Goal: Transaction & Acquisition: Book appointment/travel/reservation

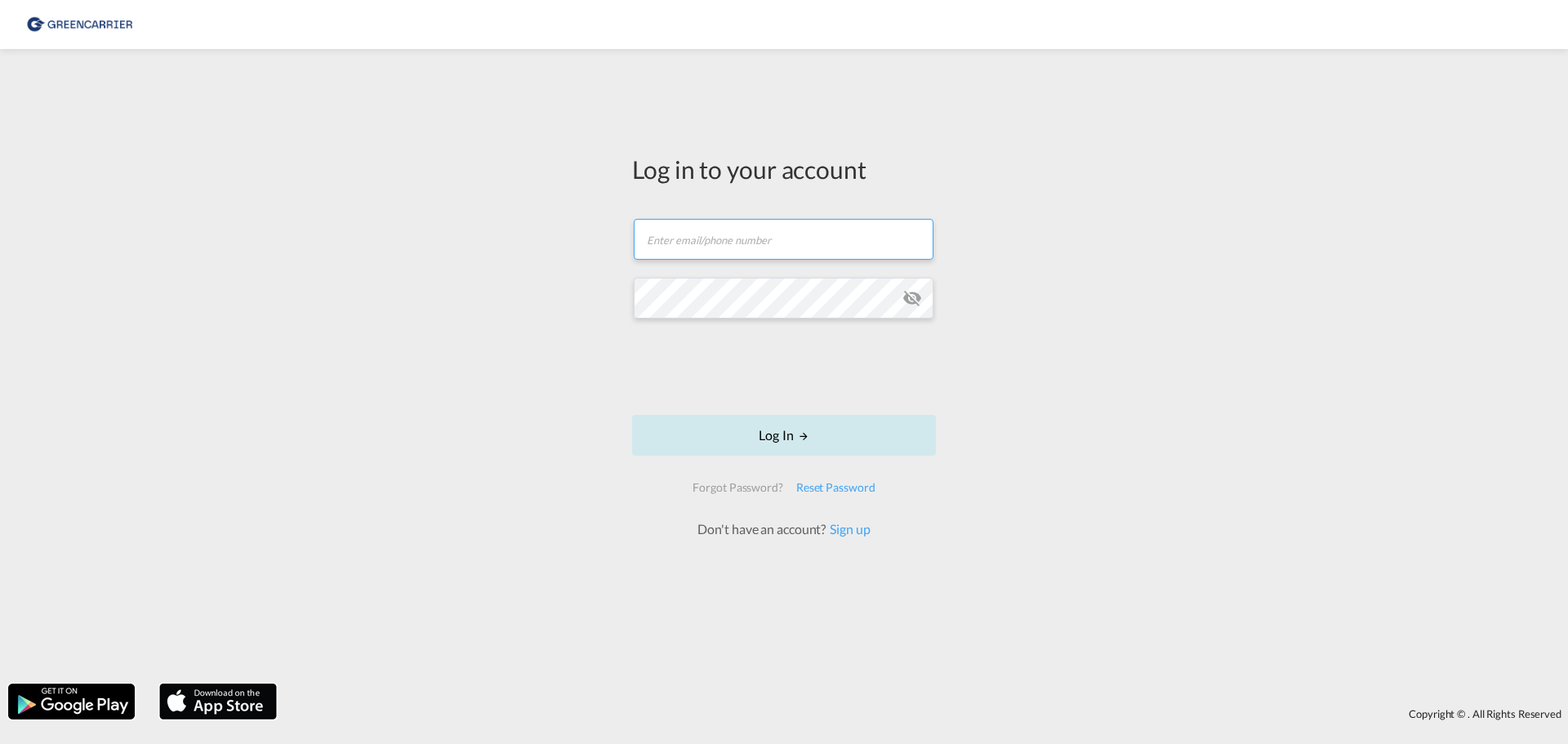
type input "[PERSON_NAME][EMAIL_ADDRESS][DOMAIN_NAME]"
click at [767, 430] on button "Log In" at bounding box center [783, 435] width 303 height 41
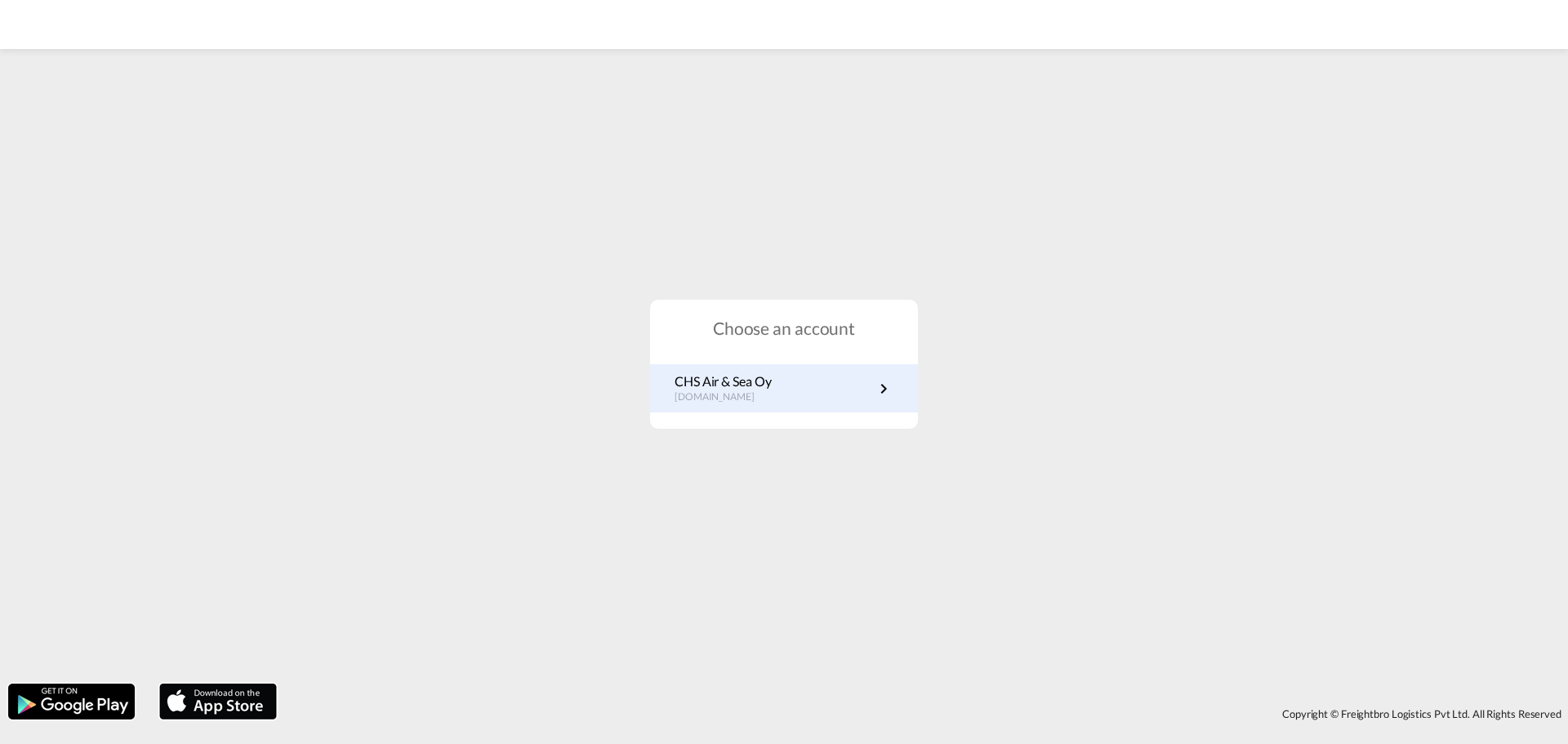
click at [771, 376] on p "CHS Air & Sea Oy" at bounding box center [722, 381] width 96 height 18
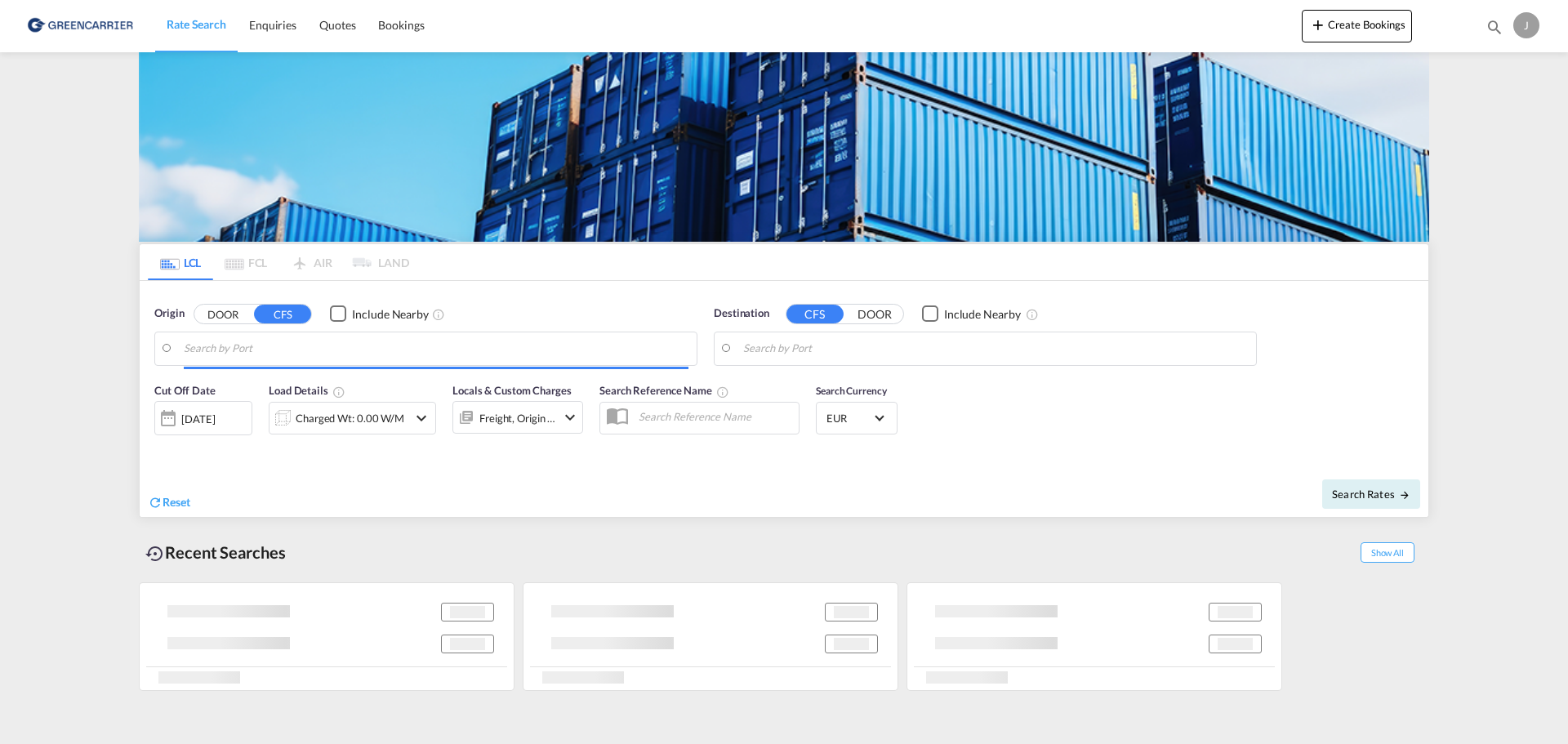
type input "[GEOGRAPHIC_DATA] ([GEOGRAPHIC_DATA]), [GEOGRAPHIC_DATA]"
type input "[PERSON_NAME] ([PERSON_NAME]), [GEOGRAPHIC_DATA]"
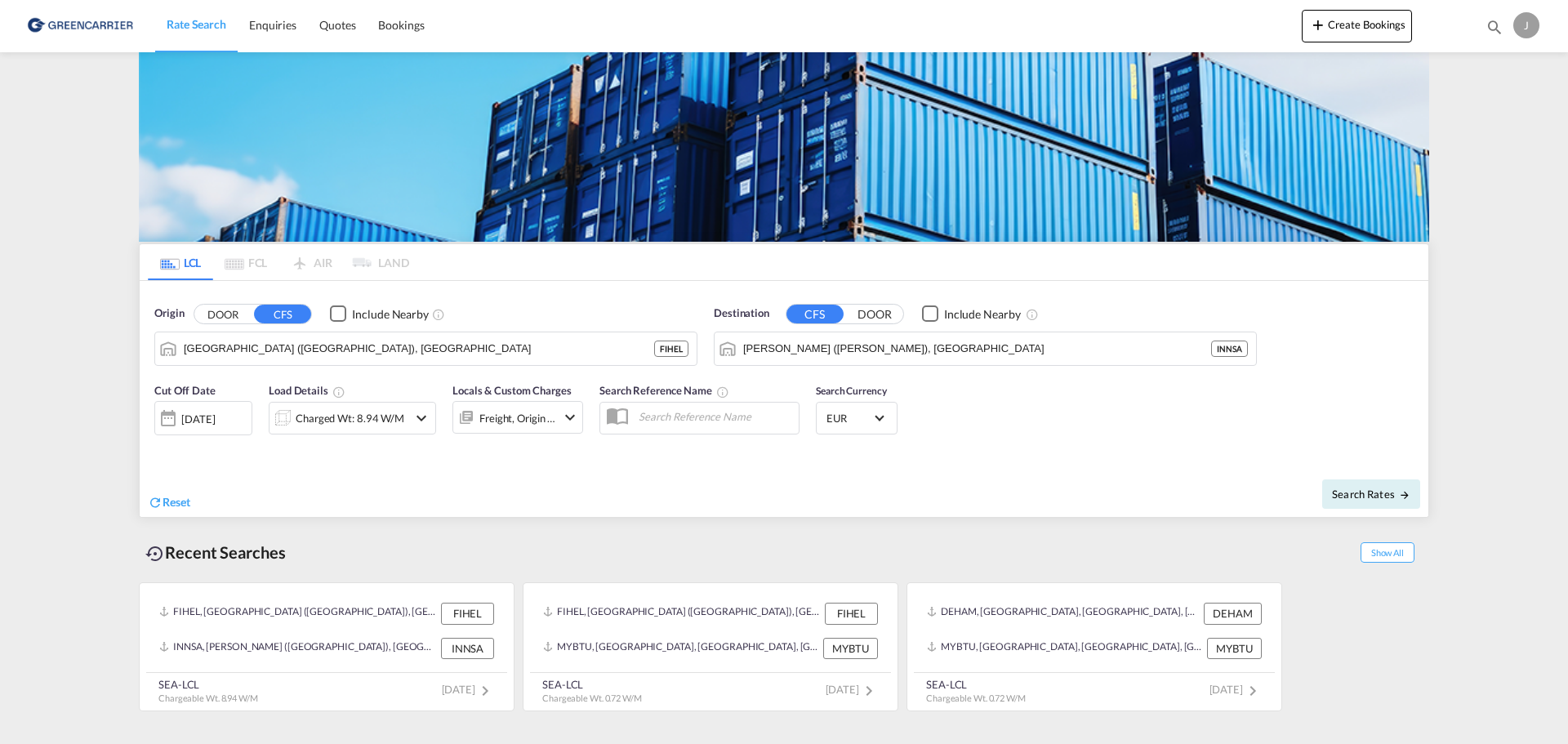
click at [19, 304] on md-content "Rate Search Enquiries Quotes Bookings Create Bookings Bookings Quotes Enquiries…" at bounding box center [784, 372] width 1568 height 744
click at [415, 527] on div "Recent Searches Show All" at bounding box center [784, 548] width 1290 height 45
click at [422, 23] on span "Bookings" at bounding box center [401, 25] width 46 height 14
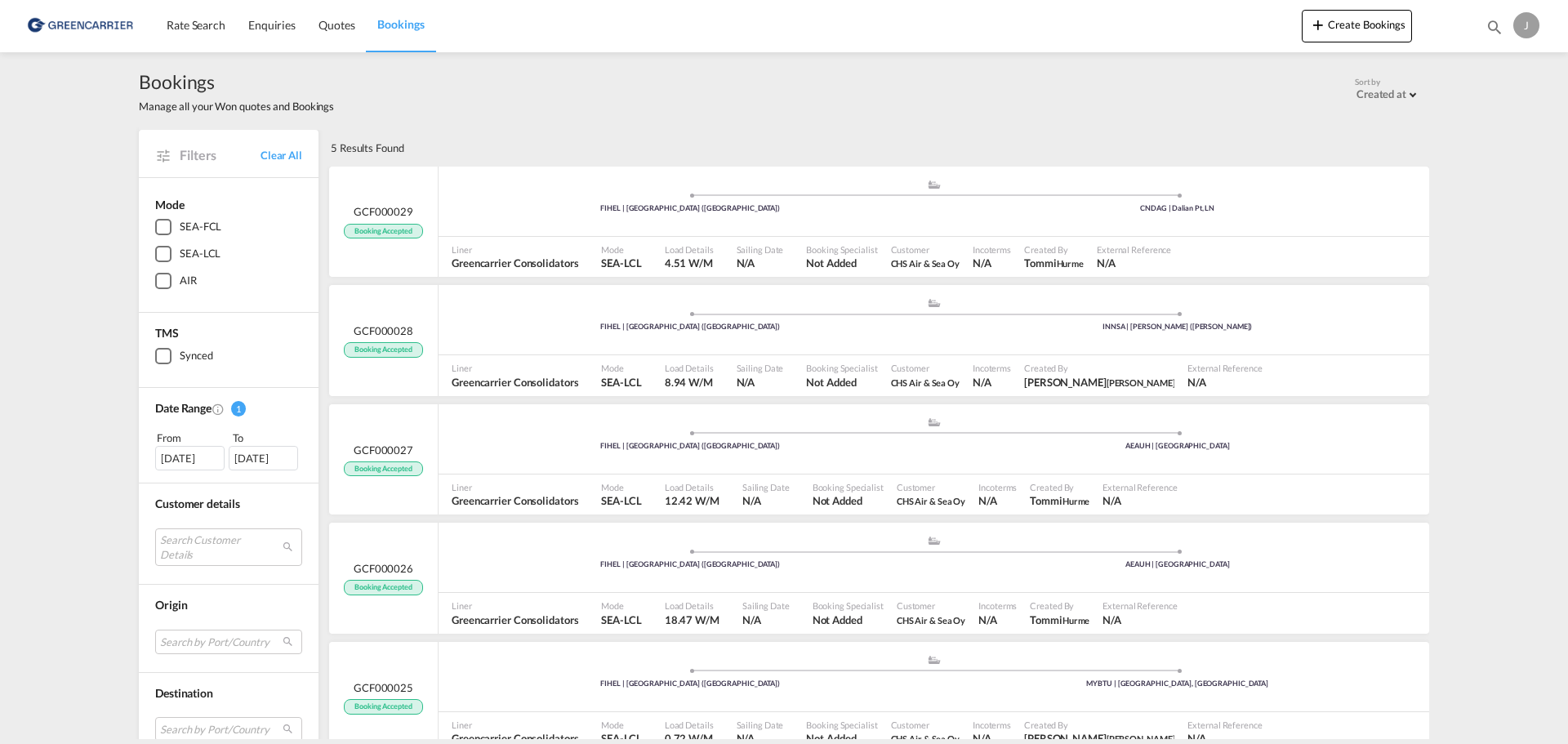
click at [55, 324] on div "Bookings Manage all your Won quotes and Bookings Sort by Created at Created at …" at bounding box center [784, 395] width 1568 height 687
click at [1186, 92] on div "Bookings Manage all your Won quotes and Bookings Sort by Created at Created at …" at bounding box center [784, 91] width 1290 height 45
click at [409, 321] on div "GCF000028 Booking Accepted" at bounding box center [384, 341] width 110 height 111
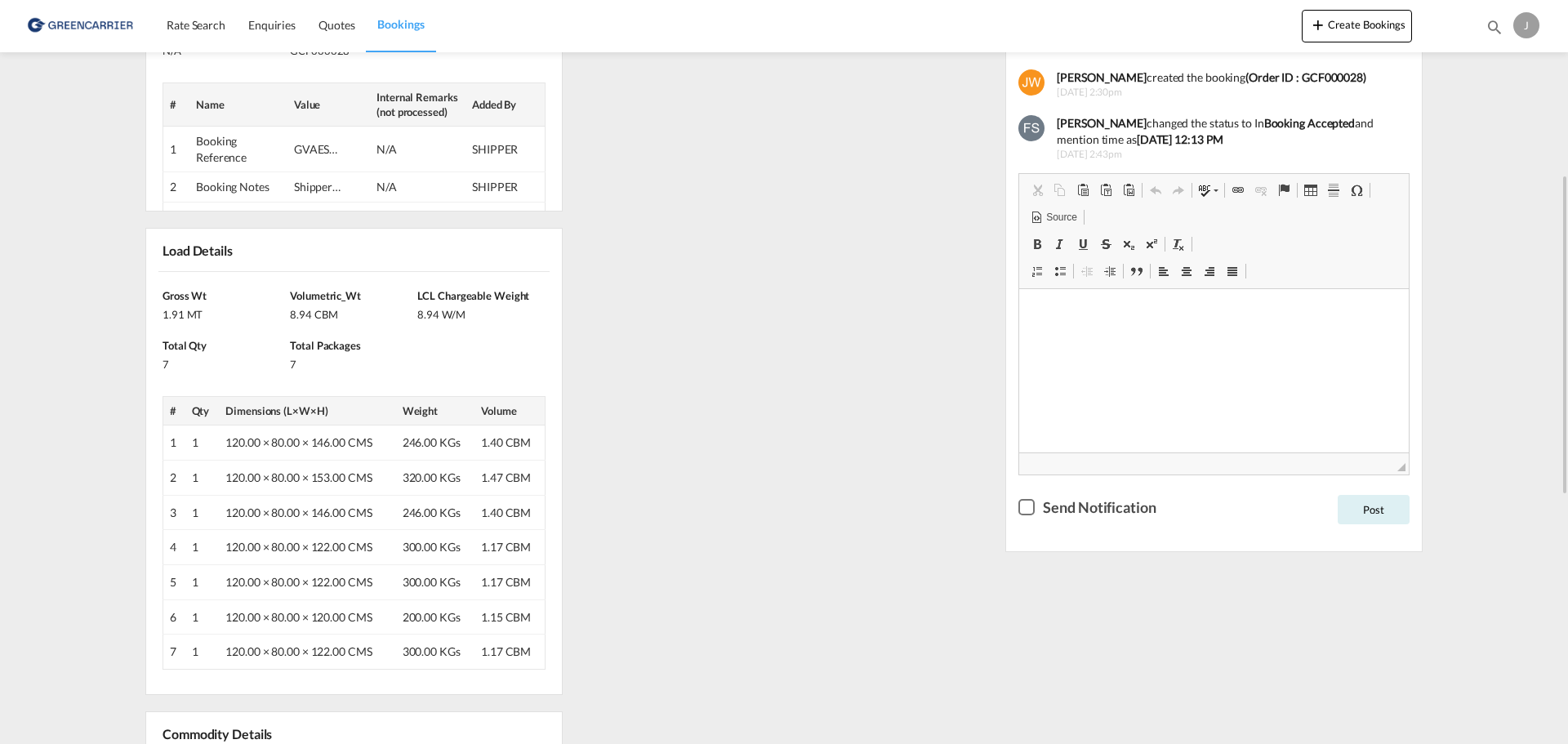
scroll to position [654, 0]
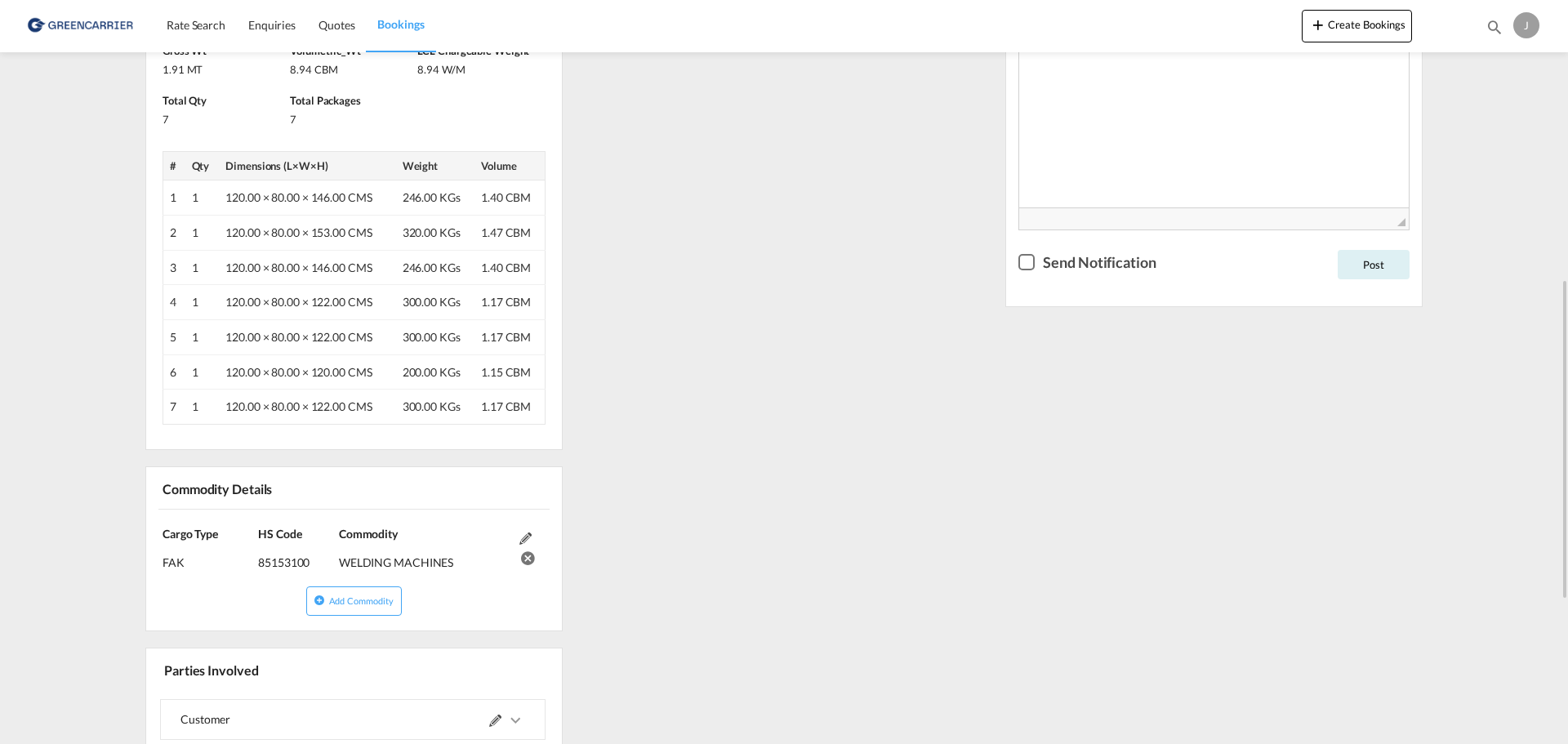
click at [755, 448] on div "References Edit Inquiry No. N/A Quotation No. N/A Search Reference FIHEL to INN…" at bounding box center [784, 335] width 1290 height 1403
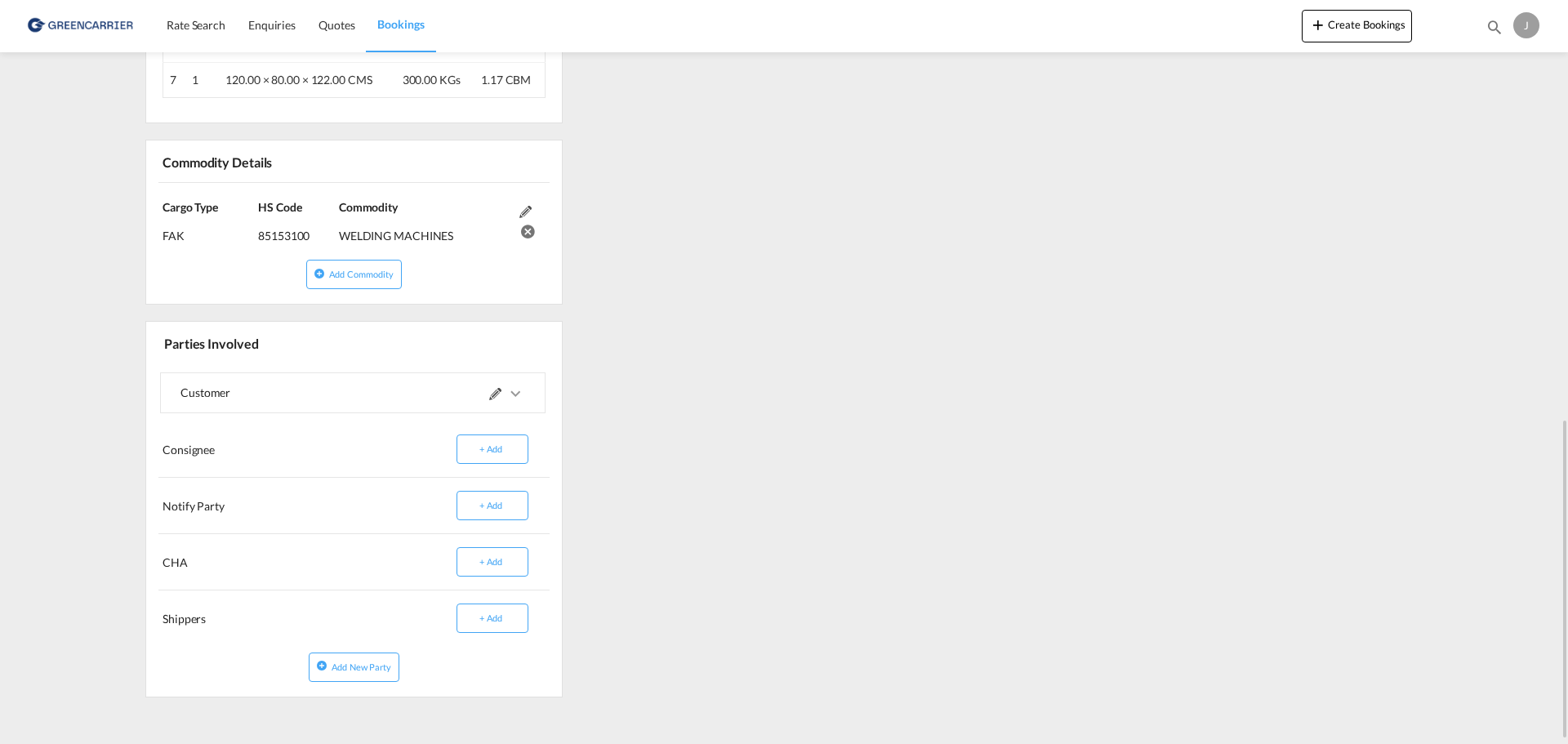
click at [754, 449] on div "References Edit Inquiry No. N/A Quotation No. N/A Search Reference FIHEL to INN…" at bounding box center [784, 9] width 1290 height 1403
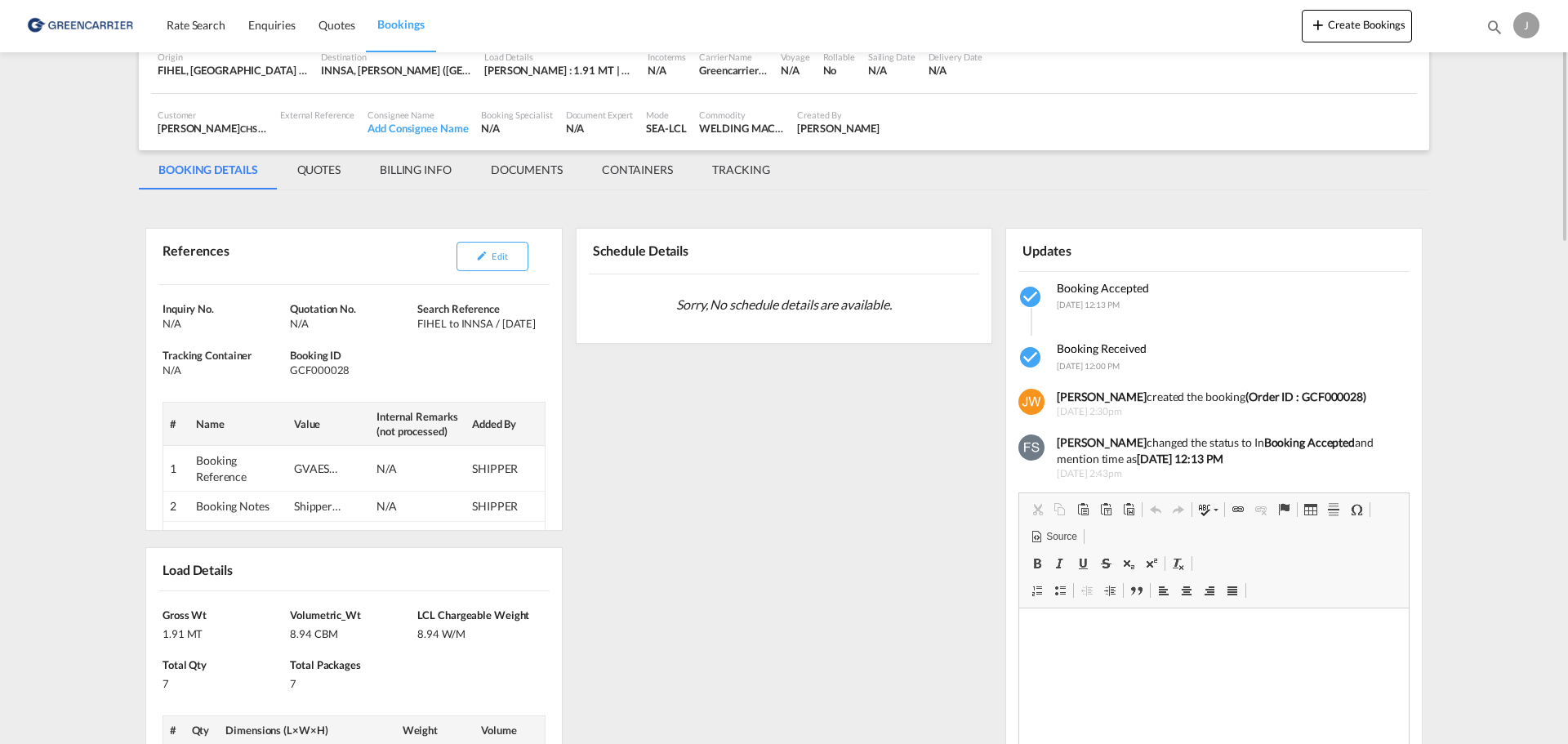
scroll to position [7, 0]
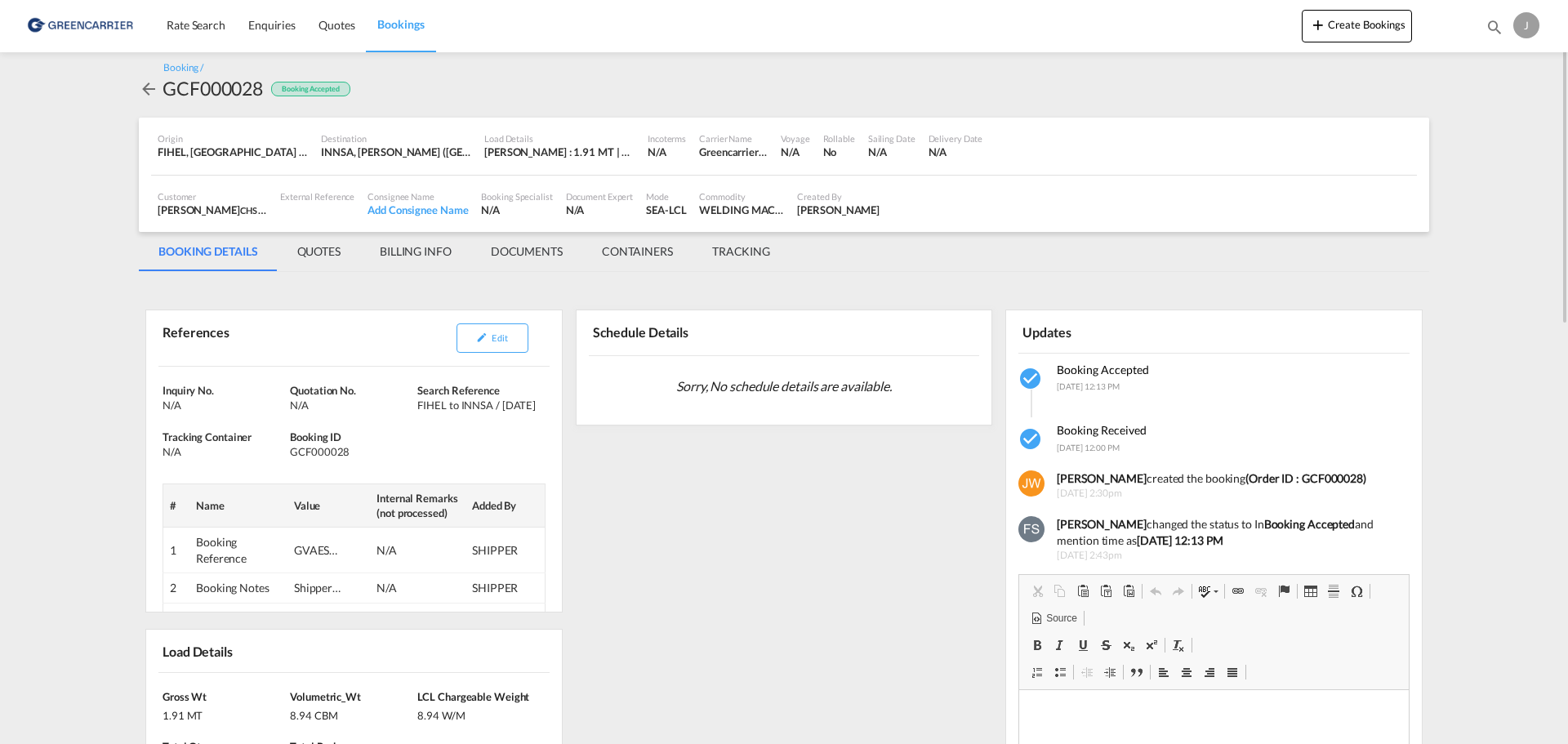
click at [47, 212] on md-content "Rate Search Enquiries Quotes Bookings Create Bookings Bookings Quotes Enquiries…" at bounding box center [784, 372] width 1568 height 744
click at [189, 33] on span "Rate Search" at bounding box center [196, 25] width 59 height 17
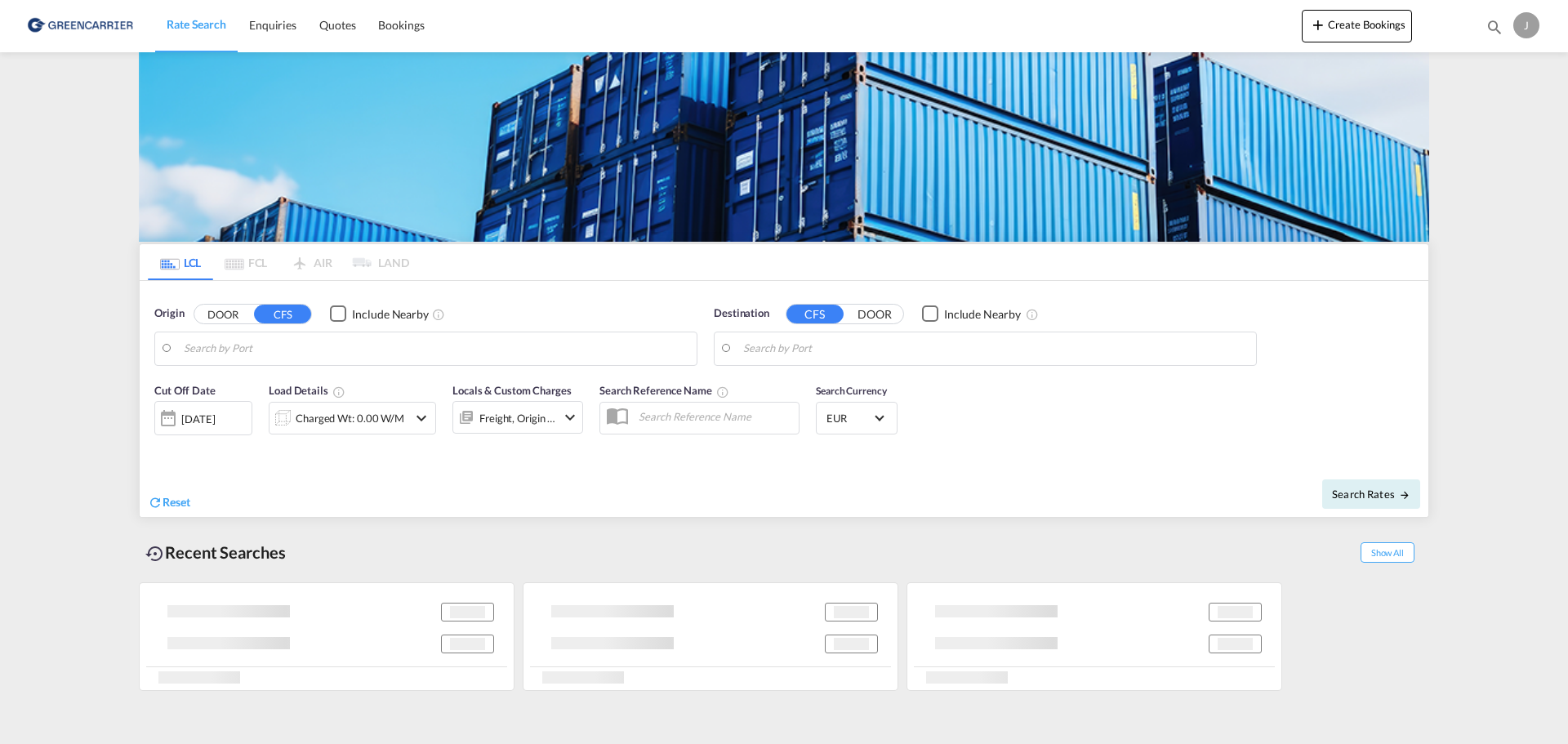
type input "[GEOGRAPHIC_DATA] ([GEOGRAPHIC_DATA]), [GEOGRAPHIC_DATA]"
type input "[PERSON_NAME] ([PERSON_NAME]), [GEOGRAPHIC_DATA]"
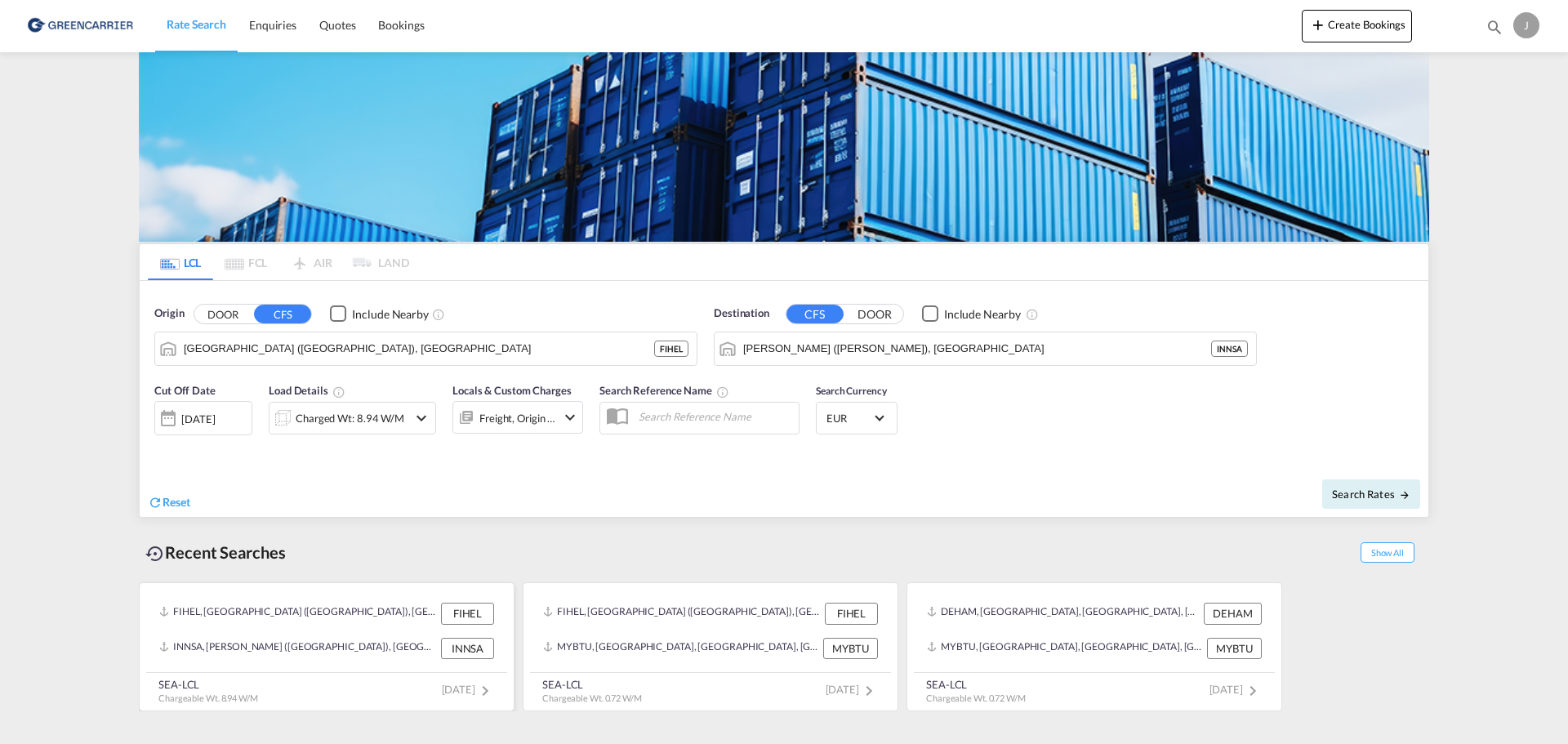
click at [378, 648] on div "INNSA, [PERSON_NAME] ([GEOGRAPHIC_DATA]), [GEOGRAPHIC_DATA], [GEOGRAPHIC_DATA],…" at bounding box center [297, 648] width 277 height 21
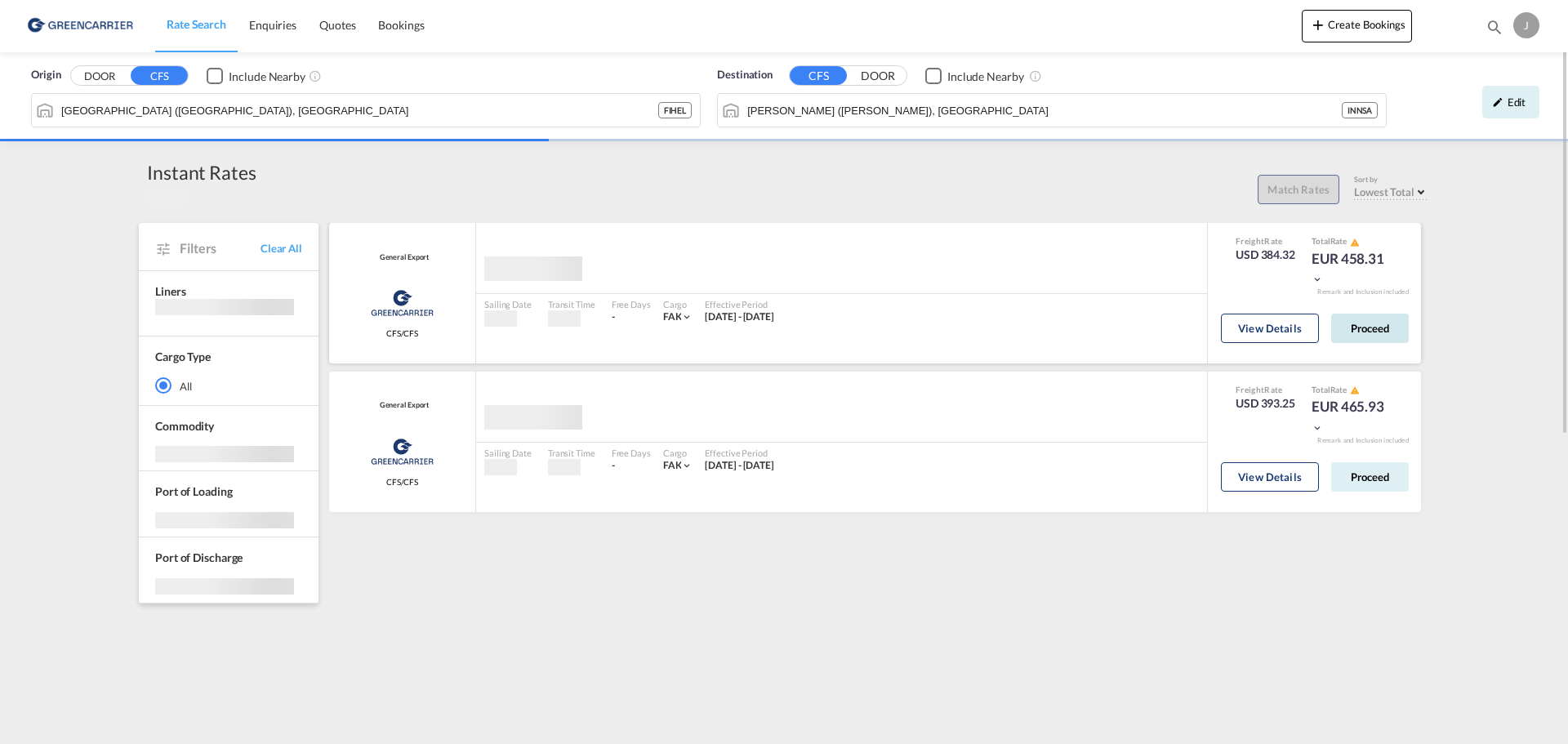
click at [1385, 332] on button "Proceed" at bounding box center [1369, 329] width 77 height 30
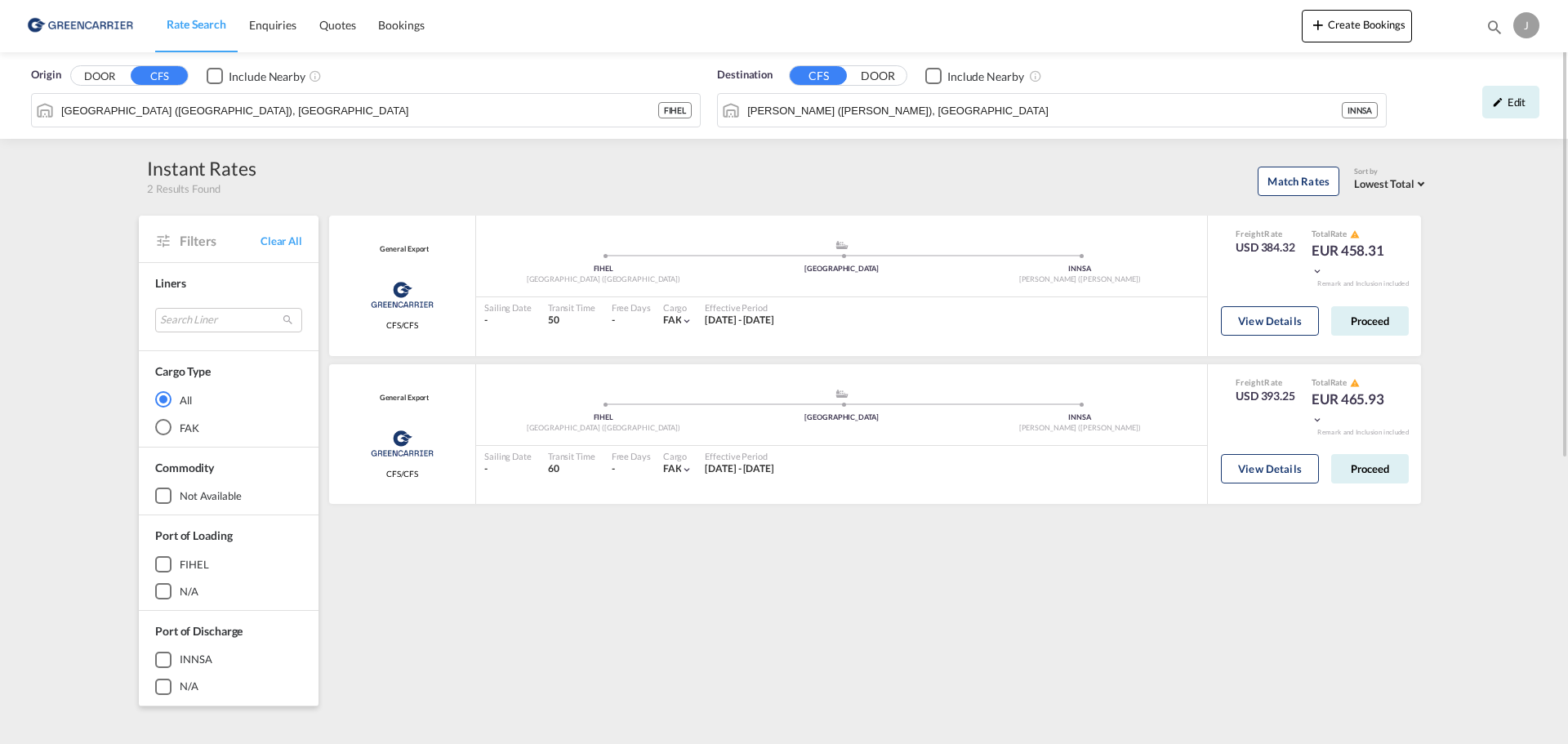
click at [9, 474] on div "Origin DOOR CFS Include Nearby [GEOGRAPHIC_DATA] ([GEOGRAPHIC_DATA]), FIHEL FIH…" at bounding box center [784, 631] width 1568 height 1158
click at [1491, 356] on div "Origin DOOR CFS Include Nearby [GEOGRAPHIC_DATA] ([GEOGRAPHIC_DATA]), FIHEL FIH…" at bounding box center [784, 631] width 1568 height 1158
click at [1381, 320] on button "Proceed" at bounding box center [1369, 321] width 77 height 30
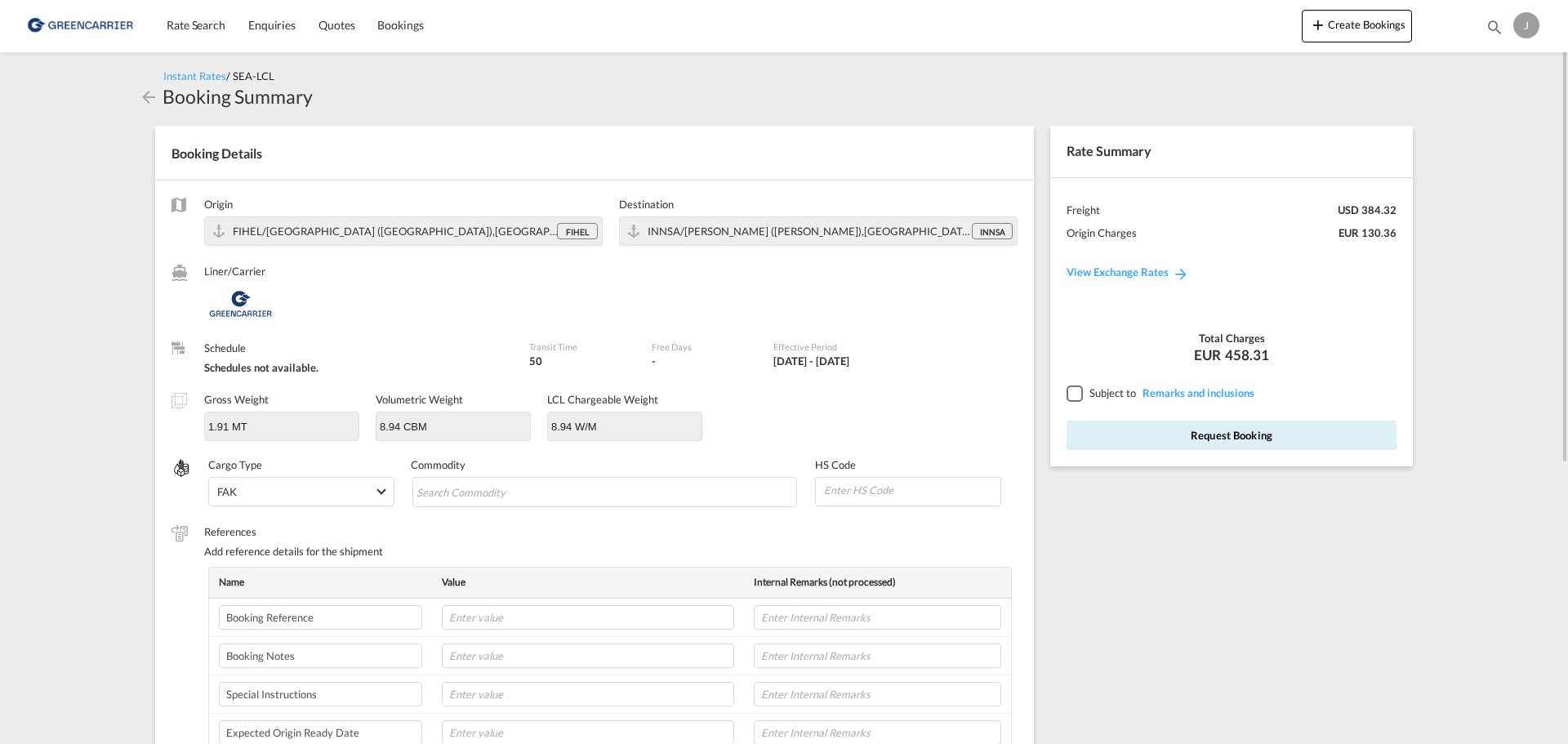
scroll to position [409, 0]
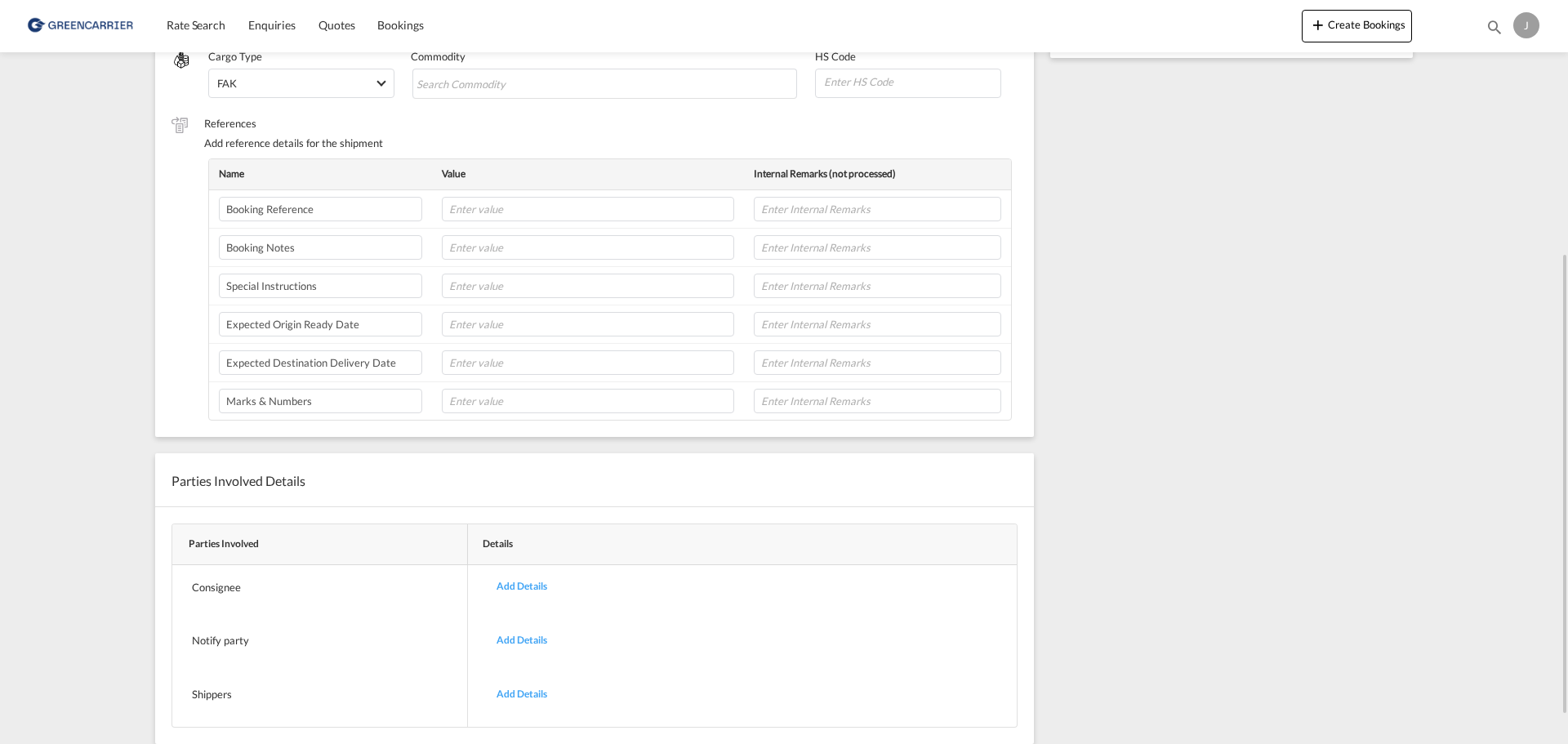
click at [1477, 291] on md-content "Rate Search Enquiries Quotes Bookings Create Bookings Bookings Quotes Enquiries…" at bounding box center [784, 372] width 1568 height 744
drag, startPoint x: 1399, startPoint y: 348, endPoint x: 1344, endPoint y: 350, distance: 55.0
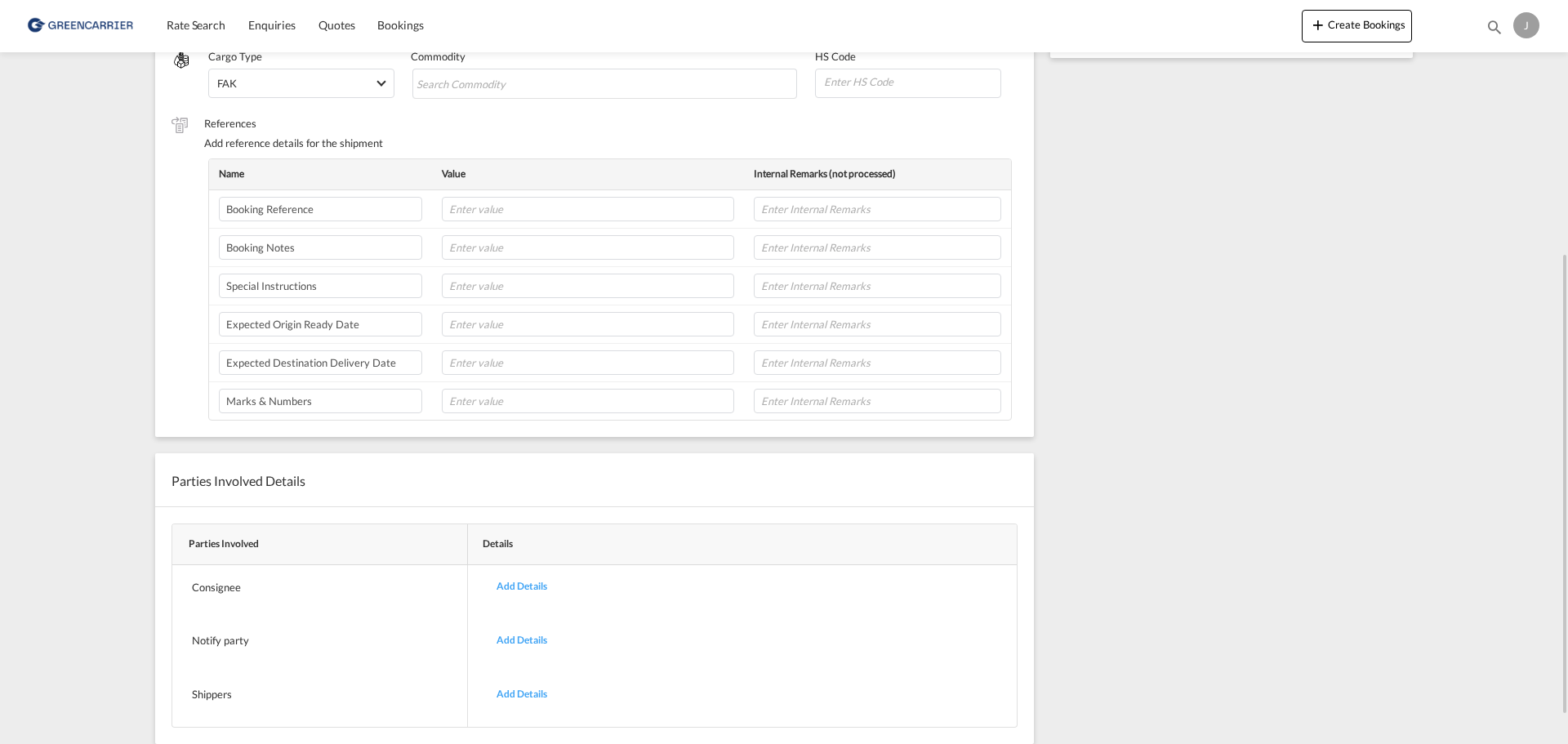
click at [1399, 348] on div "Rate Summary Freight USD 384.32 Origin Charges EUR 130.36 View Exchange Rates T…" at bounding box center [1235, 244] width 387 height 1086
click at [123, 306] on md-content "Rate Search Enquiries Quotes Bookings Create Bookings Bookings Quotes Enquiries…" at bounding box center [784, 372] width 1568 height 744
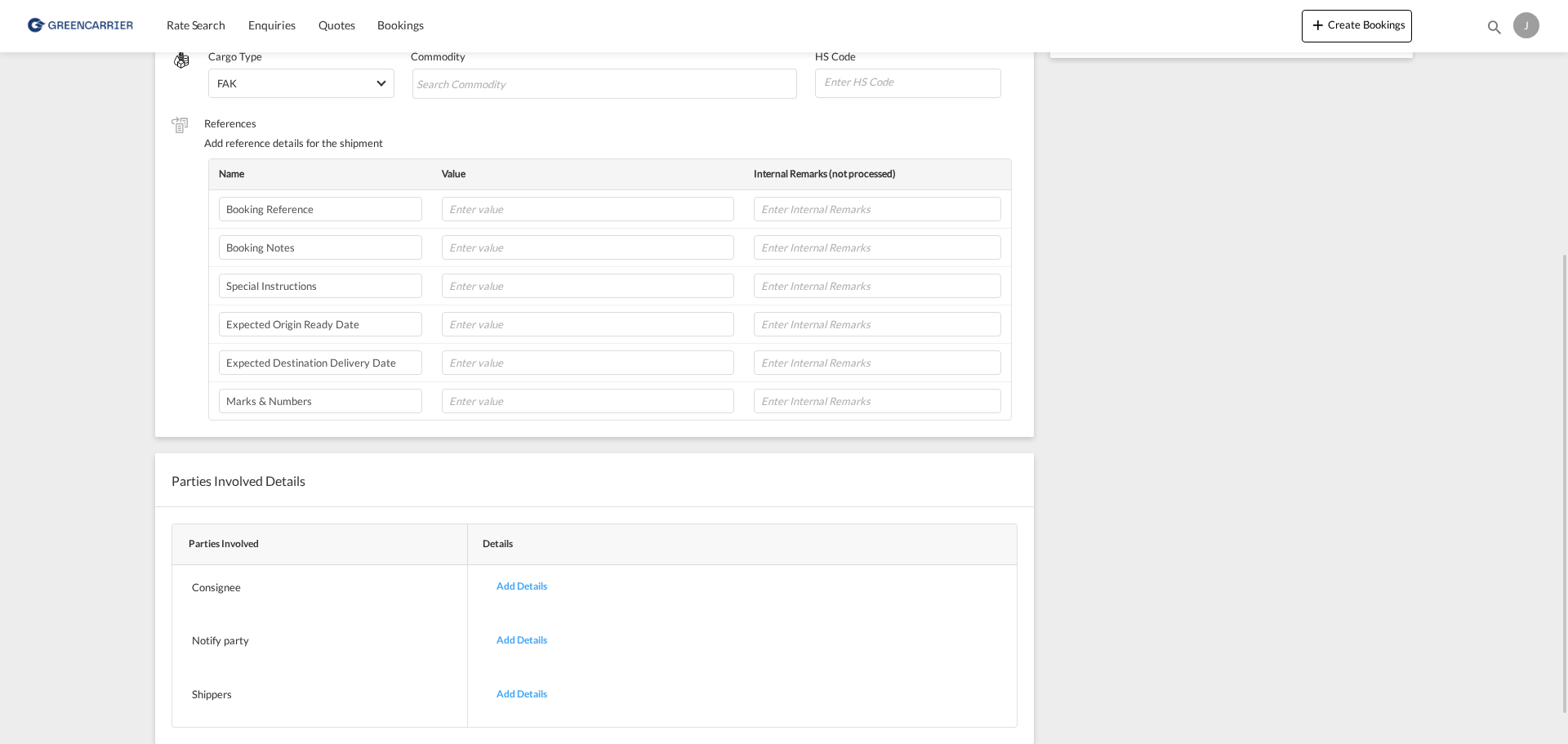
click at [58, 298] on md-content "Rate Search Enquiries Quotes Bookings Create Bookings Bookings Quotes Enquiries…" at bounding box center [784, 372] width 1568 height 744
click at [58, 297] on md-content "Rate Search Enquiries Quotes Bookings Create Bookings Bookings Quotes Enquiries…" at bounding box center [784, 372] width 1568 height 744
click at [58, 296] on md-content "Rate Search Enquiries Quotes Bookings Create Bookings Bookings Quotes Enquiries…" at bounding box center [784, 372] width 1568 height 744
click at [49, 303] on md-content "Rate Search Enquiries Quotes Bookings Create Bookings Bookings Quotes Enquiries…" at bounding box center [784, 372] width 1568 height 744
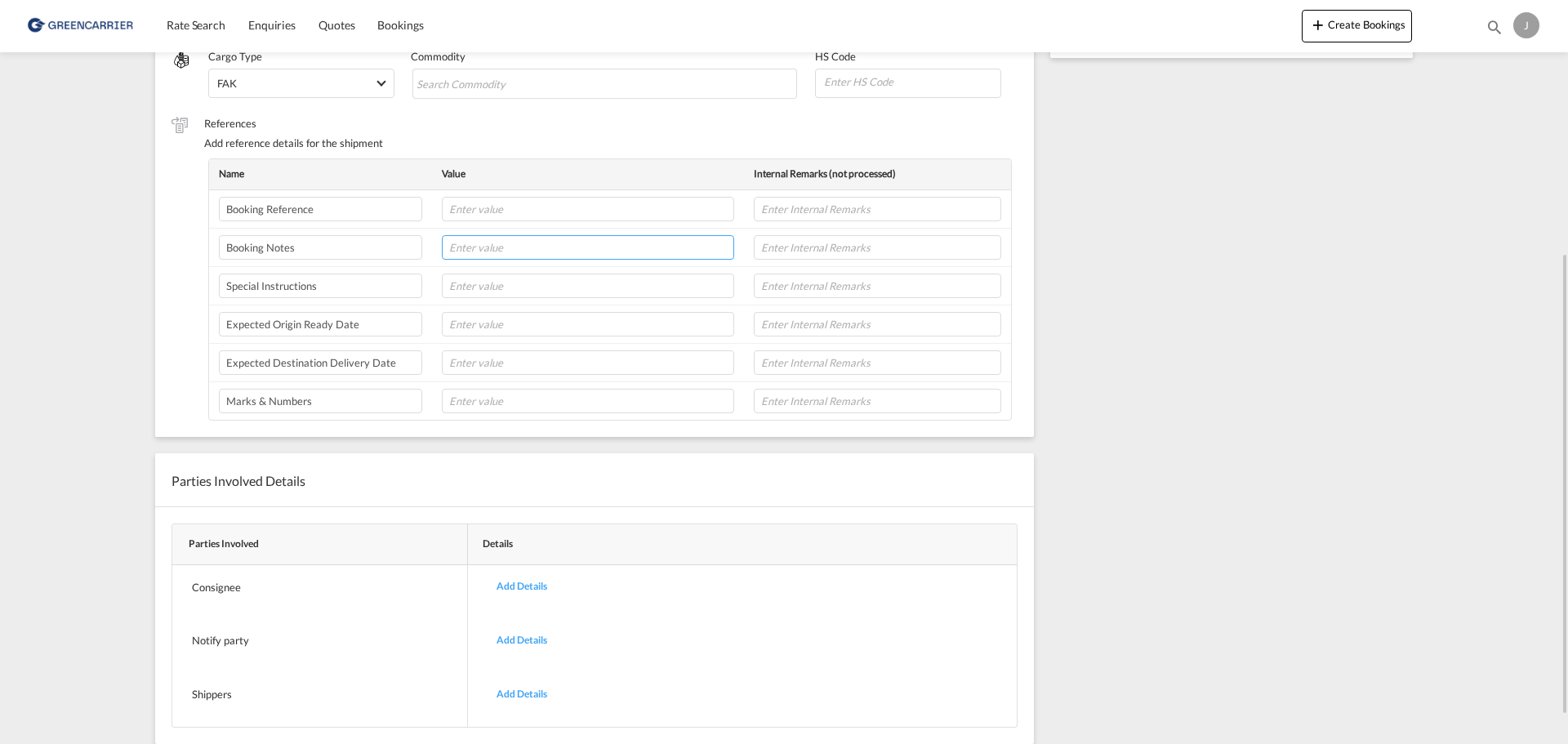
click at [559, 249] on input "text" at bounding box center [588, 248] width 292 height 24
click at [515, 276] on input "text" at bounding box center [588, 286] width 292 height 24
click at [1179, 344] on div "Rate Summary Freight USD 384.32 Origin Charges EUR 130.36 View Exchange Rates T…" at bounding box center [1235, 244] width 387 height 1086
